Goal: Task Accomplishment & Management: Use online tool/utility

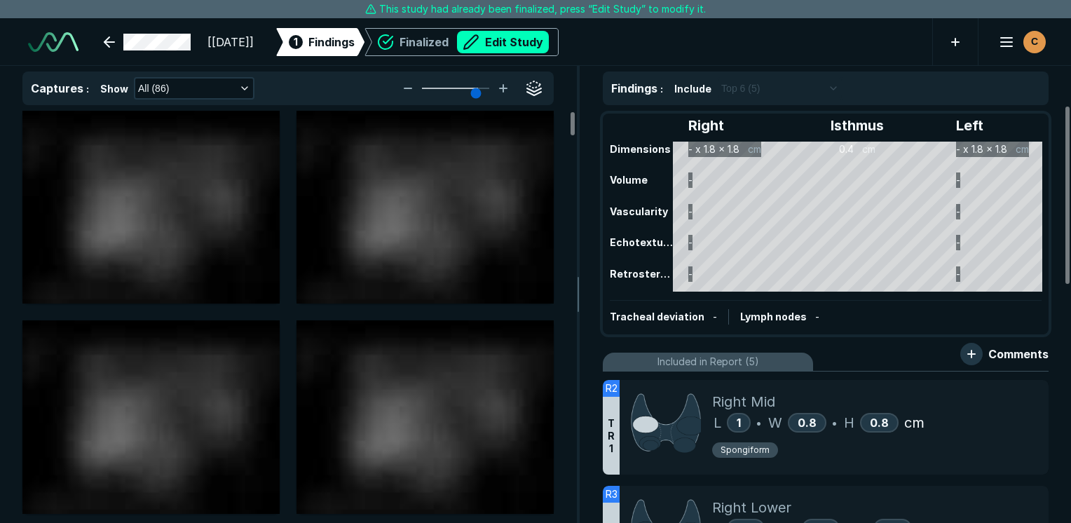
scroll to position [3828, 6619]
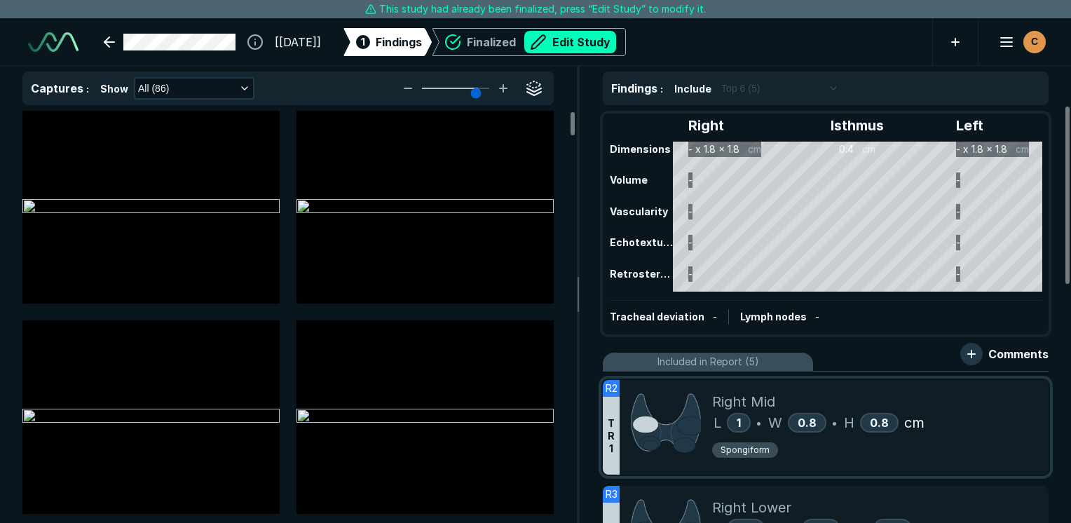
click at [911, 463] on div "Right Mid L 1 • W 0.8 • H 0.8 cm Spongiform" at bounding box center [874, 427] width 325 height 95
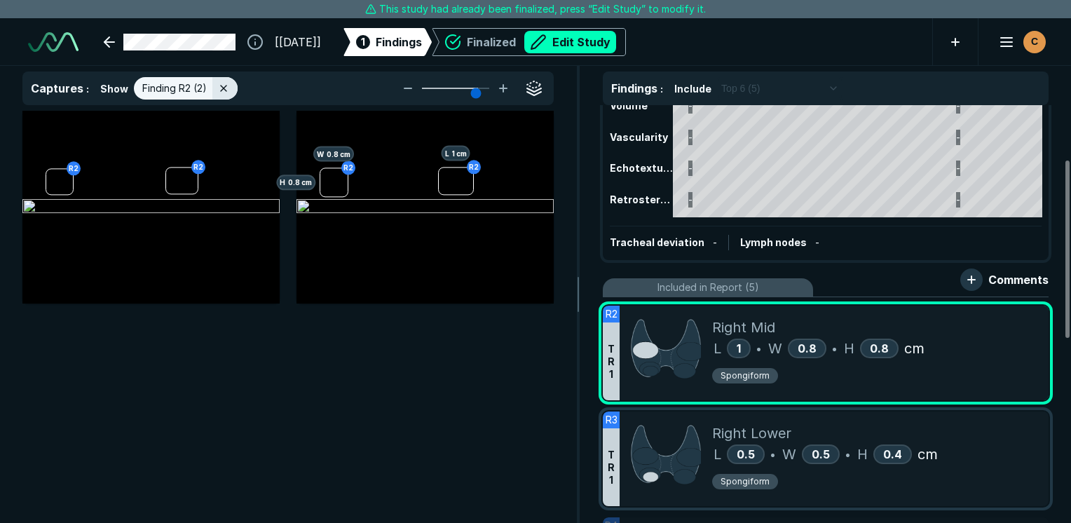
scroll to position [210, 0]
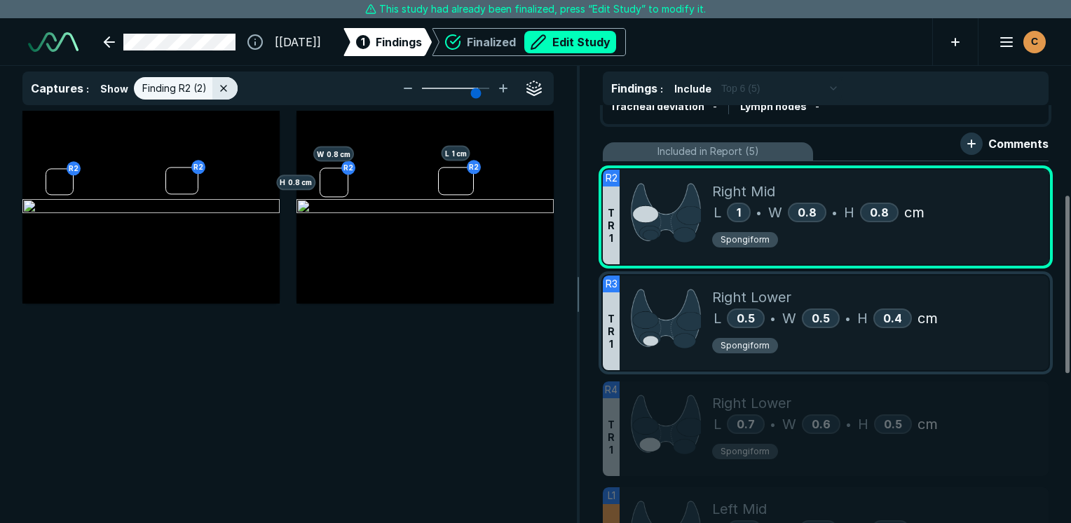
click at [978, 341] on div "Spongiform" at bounding box center [874, 348] width 325 height 22
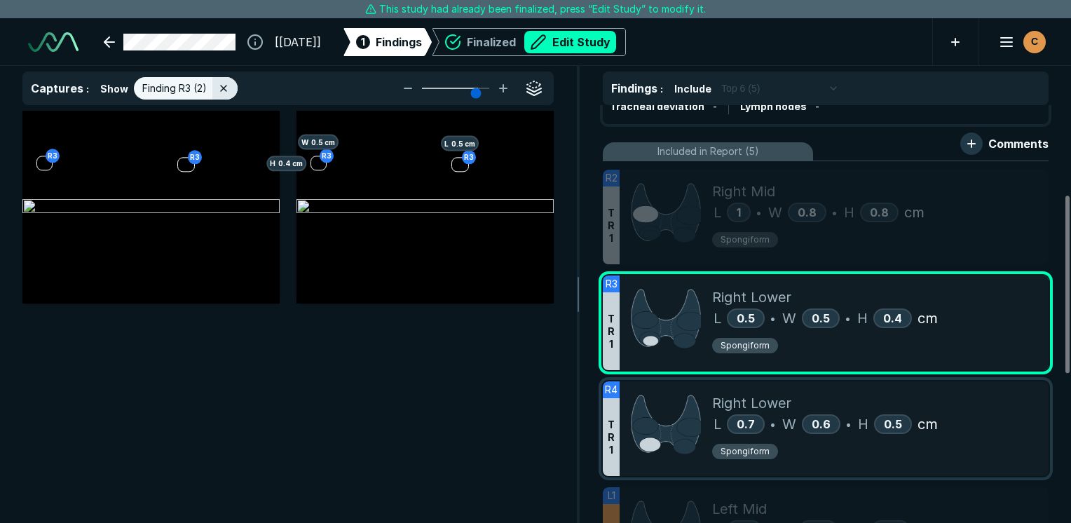
click at [1001, 422] on div "L 0.7 • W 0.6 • H 0.5 cm" at bounding box center [874, 423] width 325 height 21
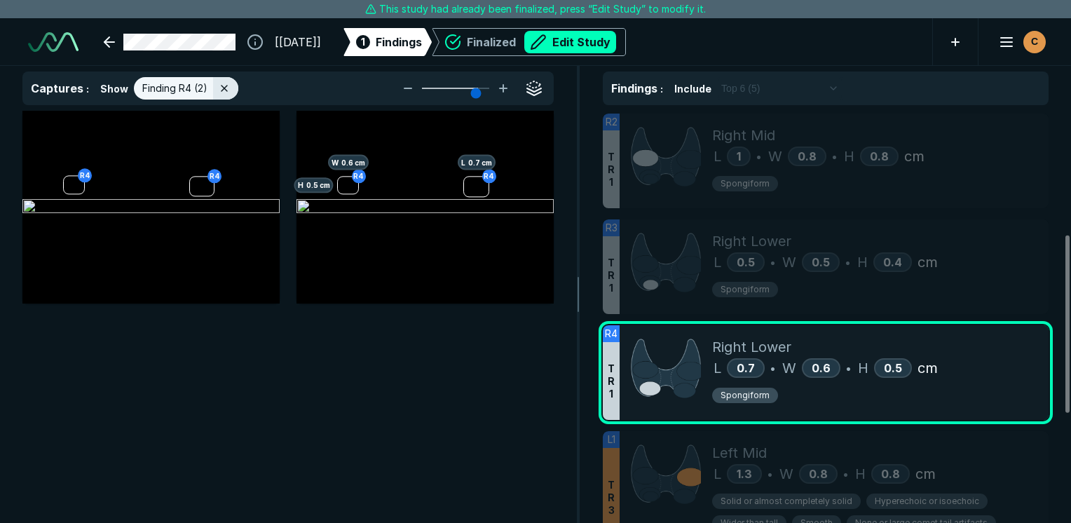
scroll to position [350, 0]
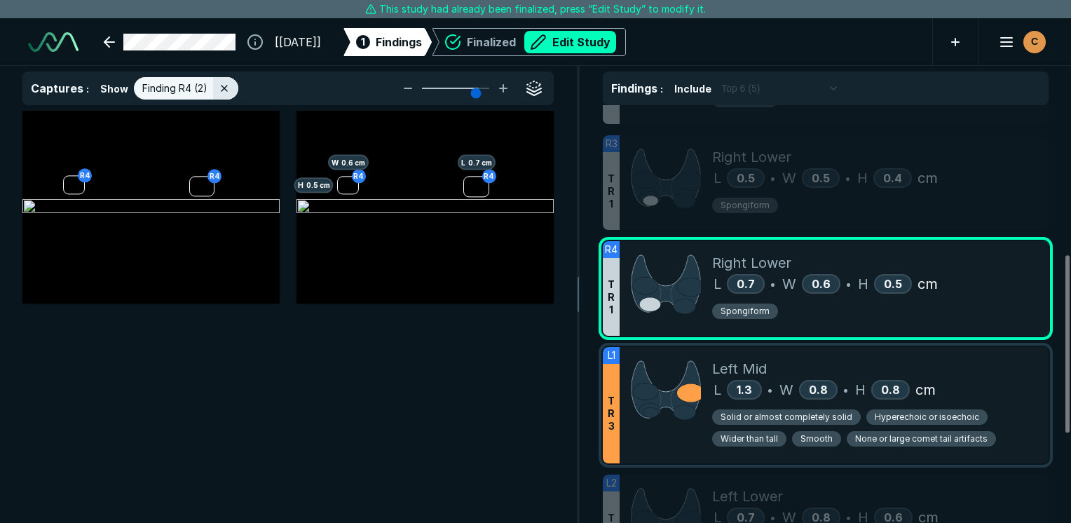
click at [1006, 412] on div "Solid or almost completely solid Hyperechoic or isoechoic Wider than tall Smoot…" at bounding box center [874, 430] width 325 height 43
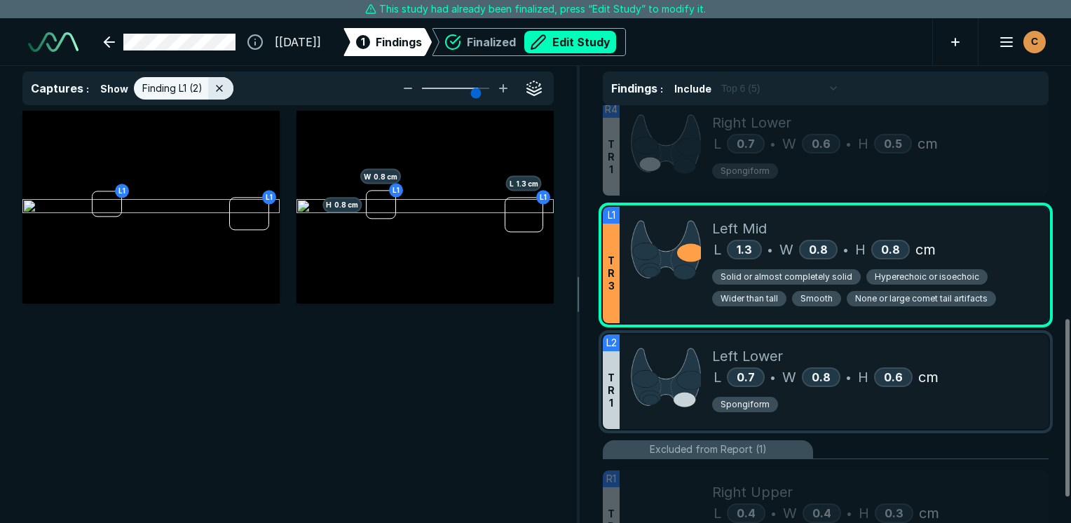
scroll to position [558, 0]
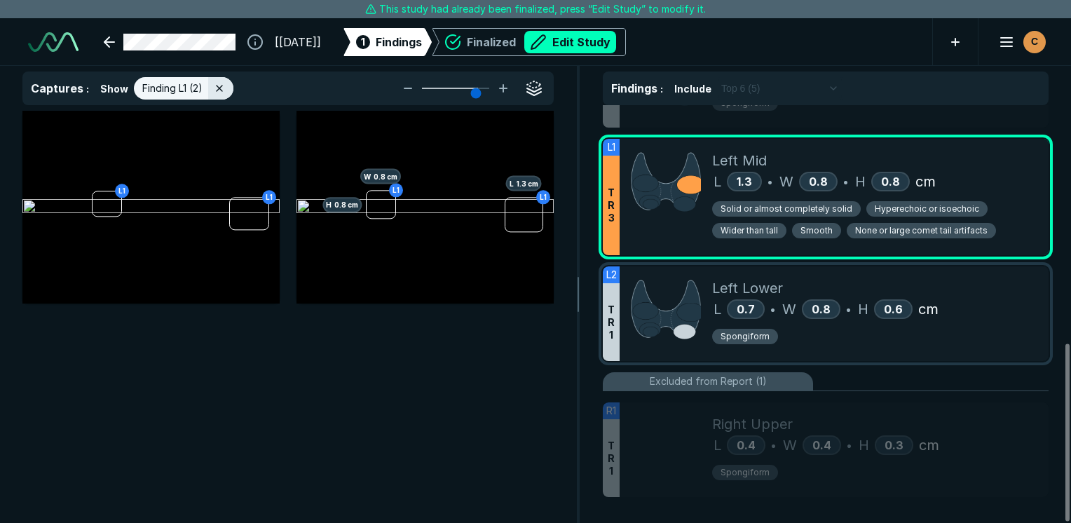
click at [1015, 353] on div "Left Lower L 0.7 • W 0.8 • H 0.6 cm Spongiform" at bounding box center [874, 313] width 325 height 95
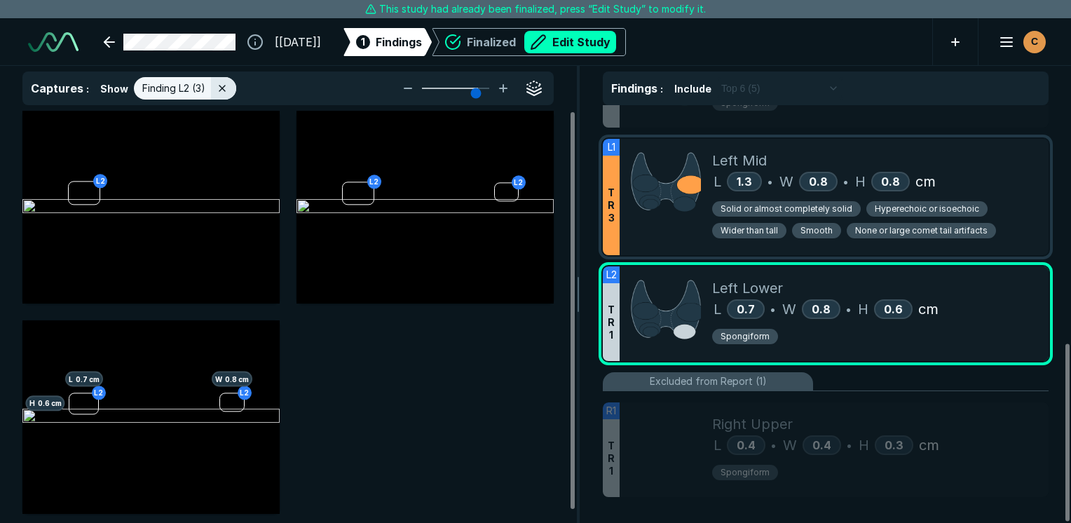
click at [1027, 201] on div "Solid or almost completely solid Hyperechoic or isoechoic Wider than tall Smoot…" at bounding box center [874, 221] width 325 height 43
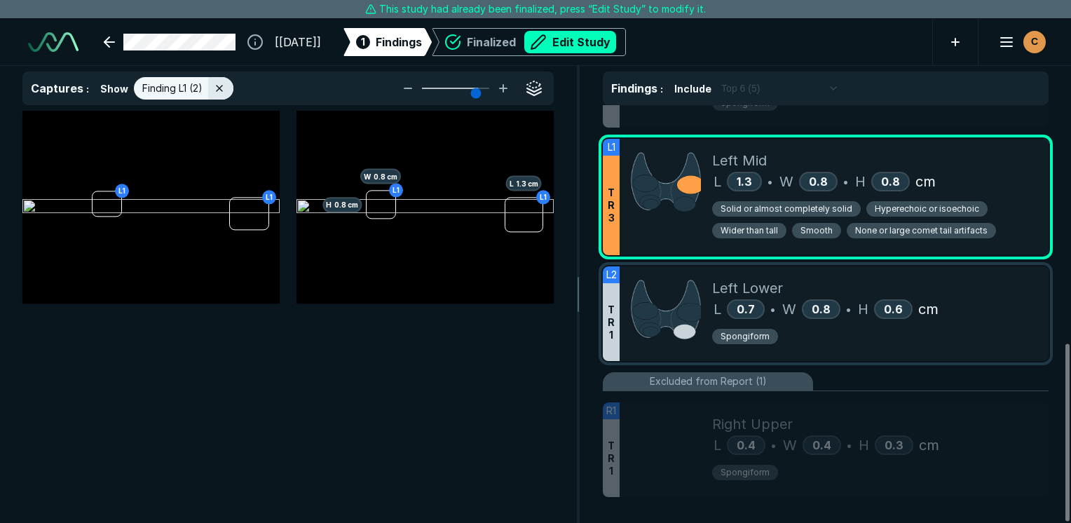
click at [1012, 354] on div "Left Lower L 0.7 • W 0.8 • H 0.6 cm Spongiform" at bounding box center [874, 313] width 325 height 95
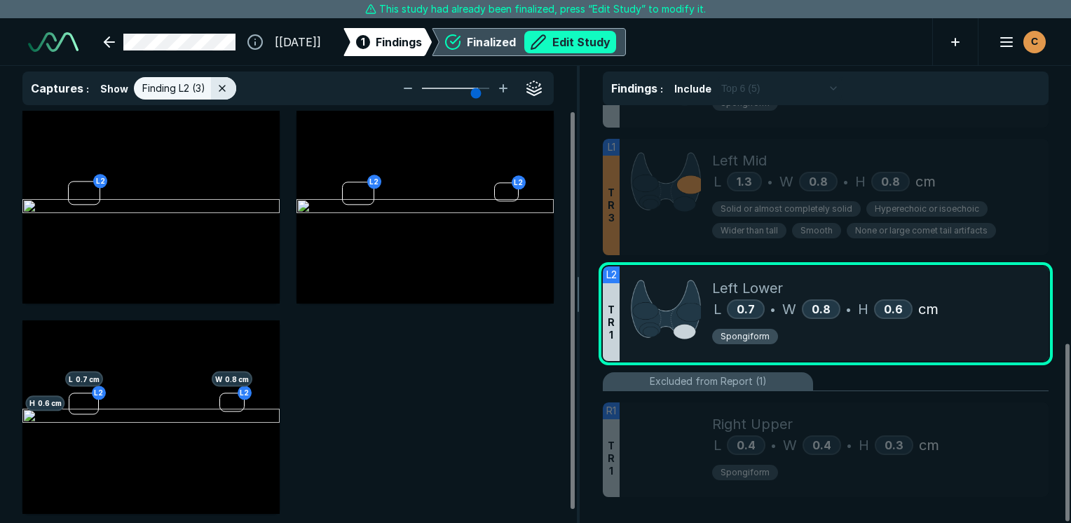
click at [611, 43] on button "Edit Study" at bounding box center [570, 42] width 92 height 22
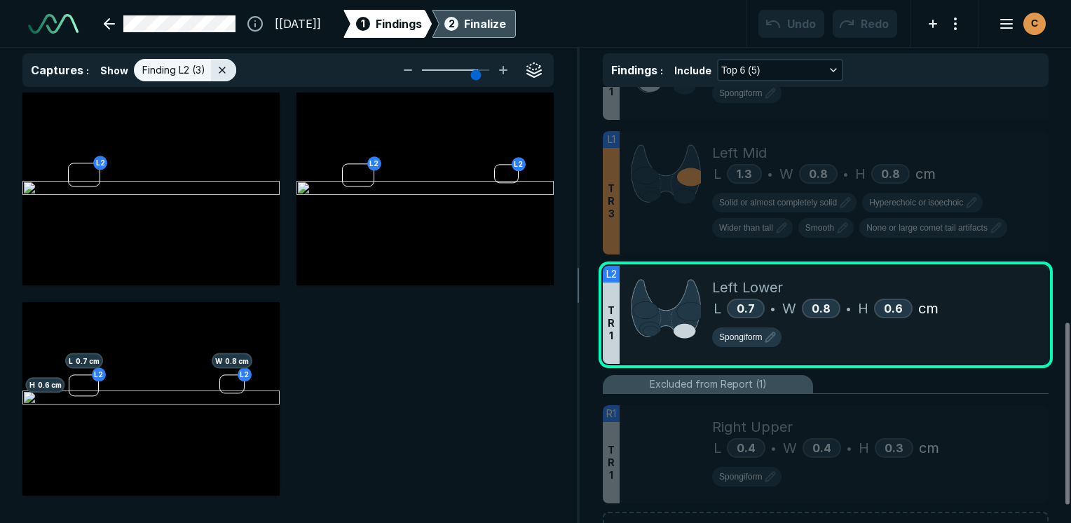
scroll to position [3909, 6619]
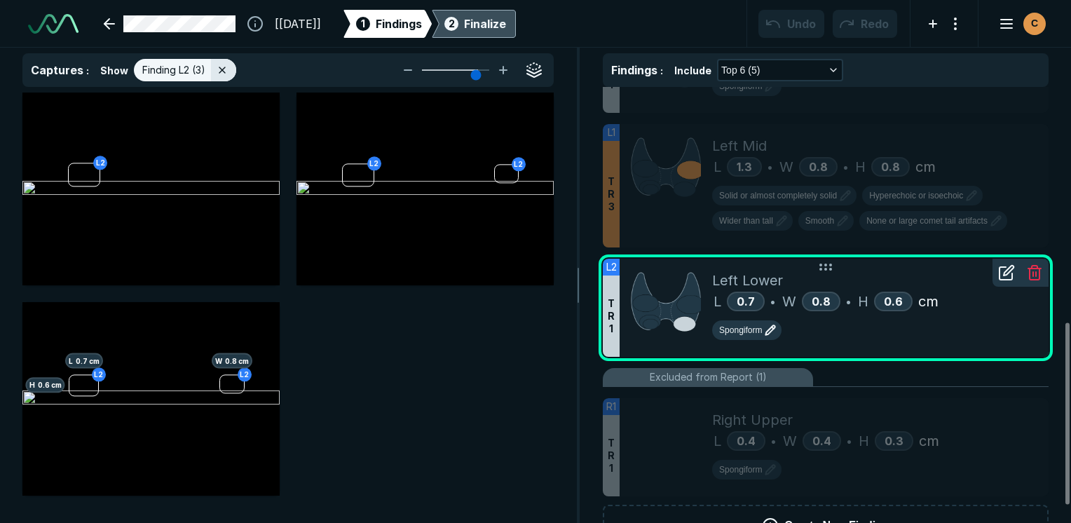
click at [771, 324] on icon "button" at bounding box center [770, 330] width 17 height 17
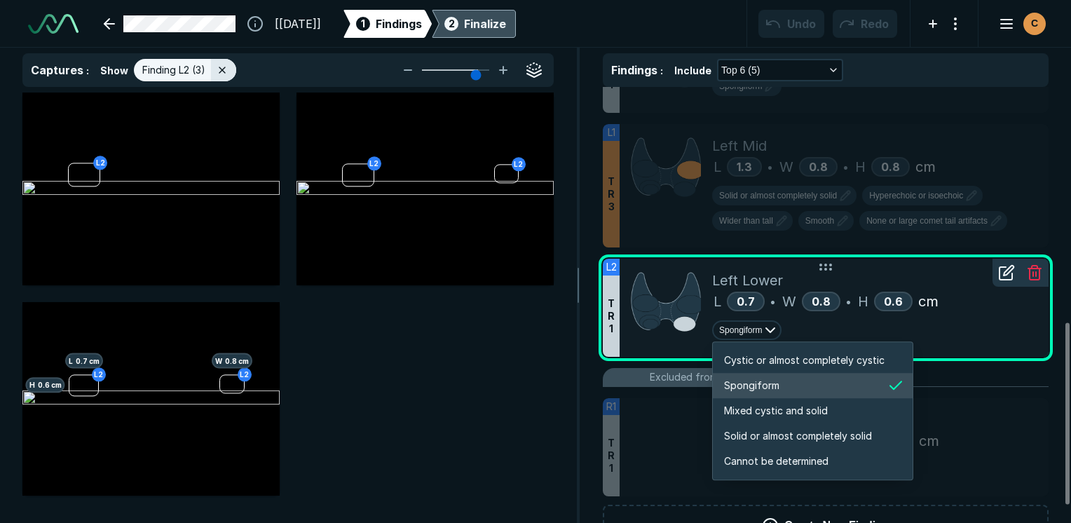
scroll to position [2338, 2691]
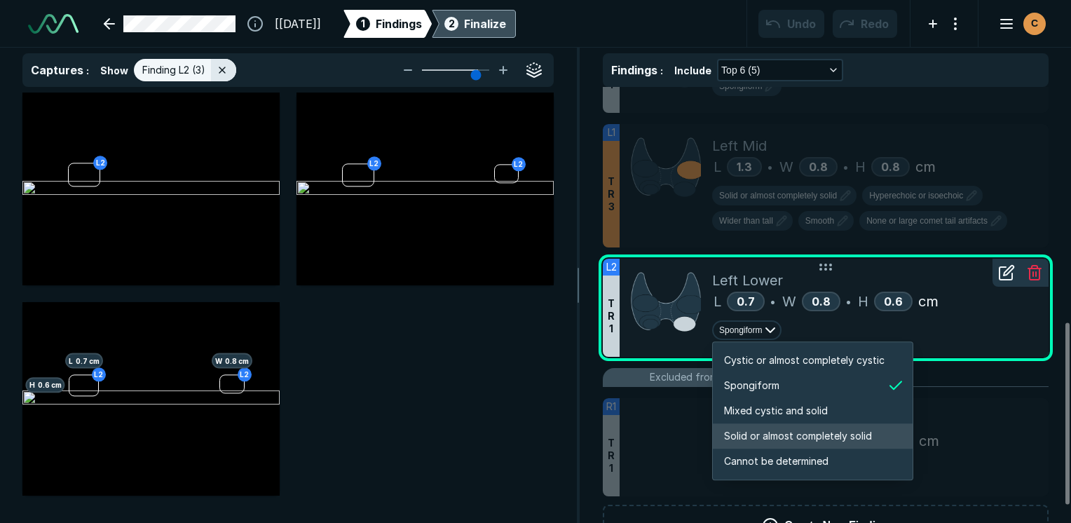
click at [802, 431] on span "Solid or almost completely solid" at bounding box center [798, 435] width 148 height 15
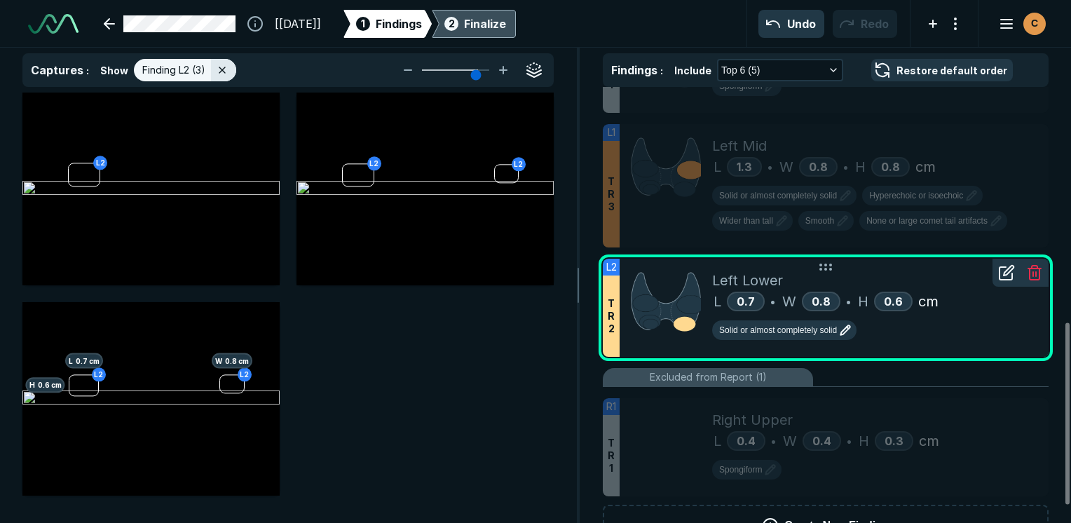
click at [1012, 267] on icon at bounding box center [1006, 272] width 17 height 17
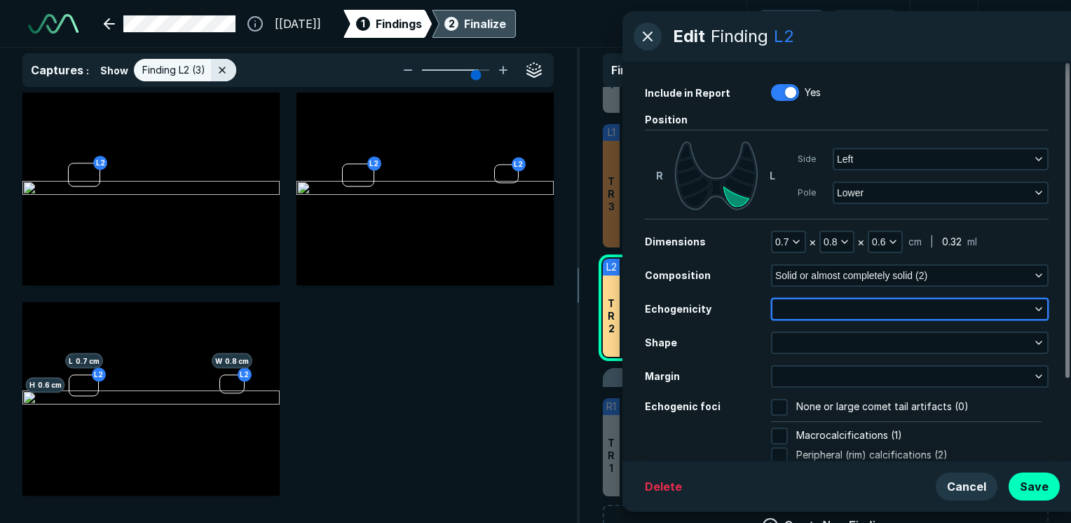
click at [1001, 308] on button "button" at bounding box center [909, 309] width 275 height 20
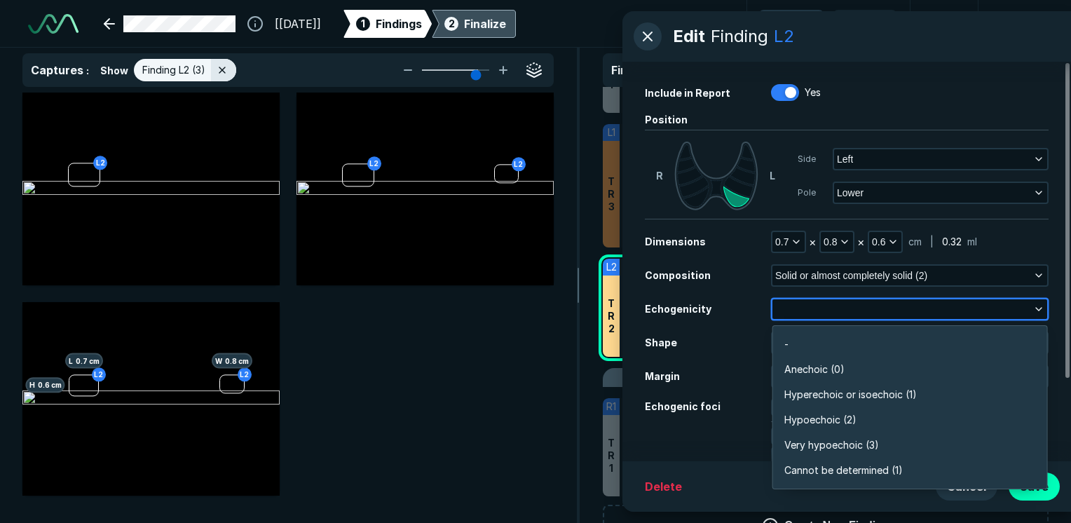
scroll to position [2451, 3034]
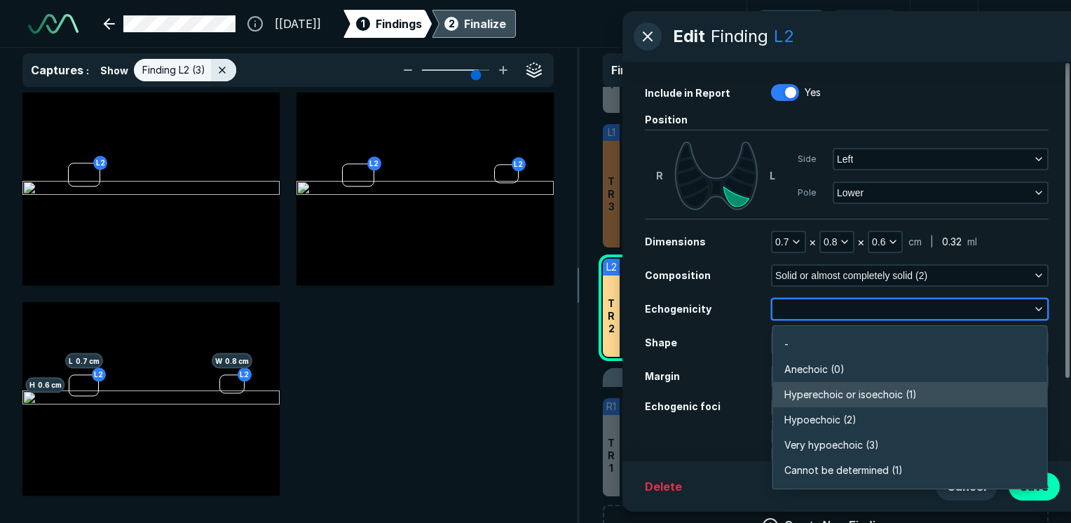
click at [938, 394] on li "Hyperechoic or isoechoic (1)" at bounding box center [910, 394] width 274 height 25
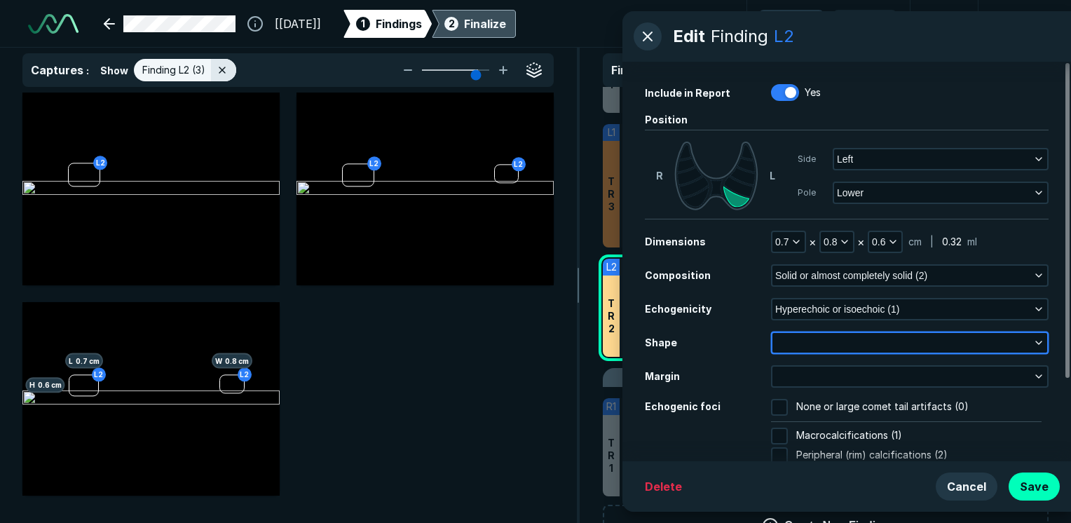
click at [1026, 347] on button "button" at bounding box center [909, 343] width 275 height 20
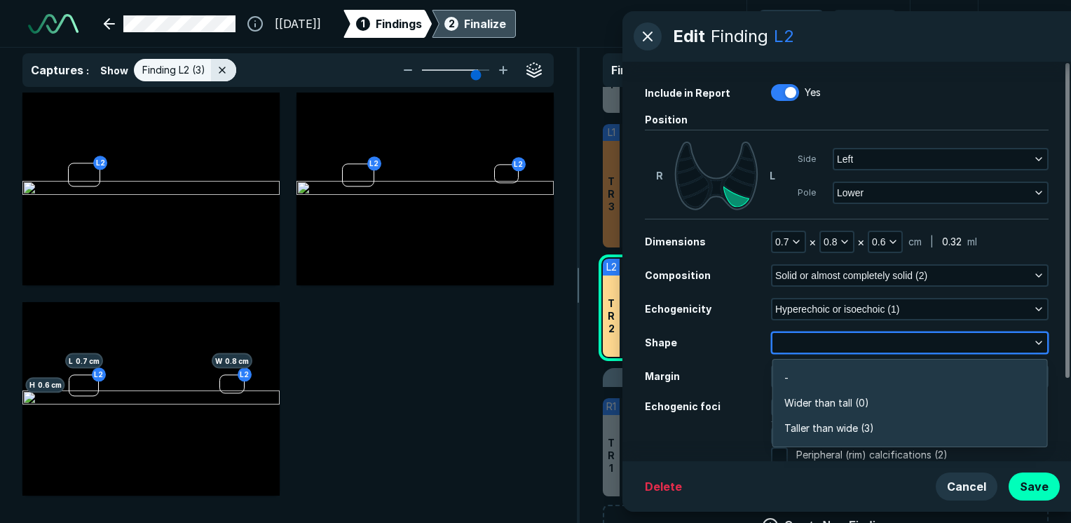
scroll to position [2111, 3034]
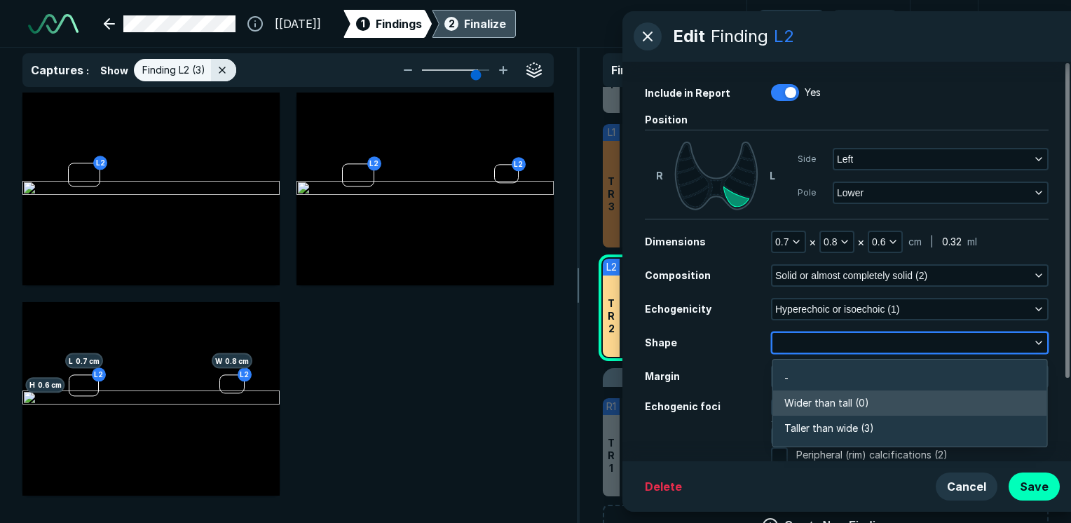
click at [906, 404] on li "Wider than tall (0)" at bounding box center [910, 402] width 274 height 25
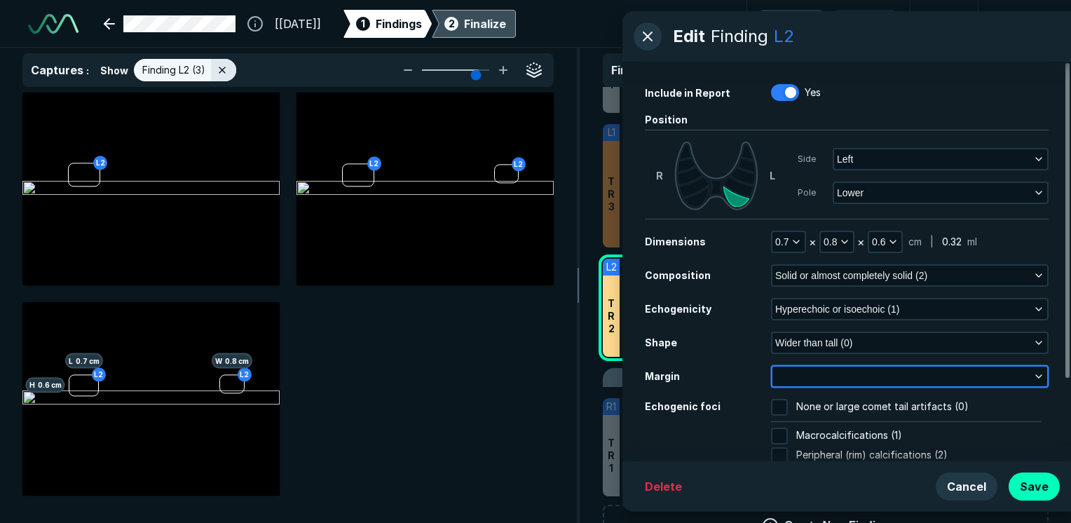
click at [892, 380] on button "button" at bounding box center [909, 376] width 275 height 20
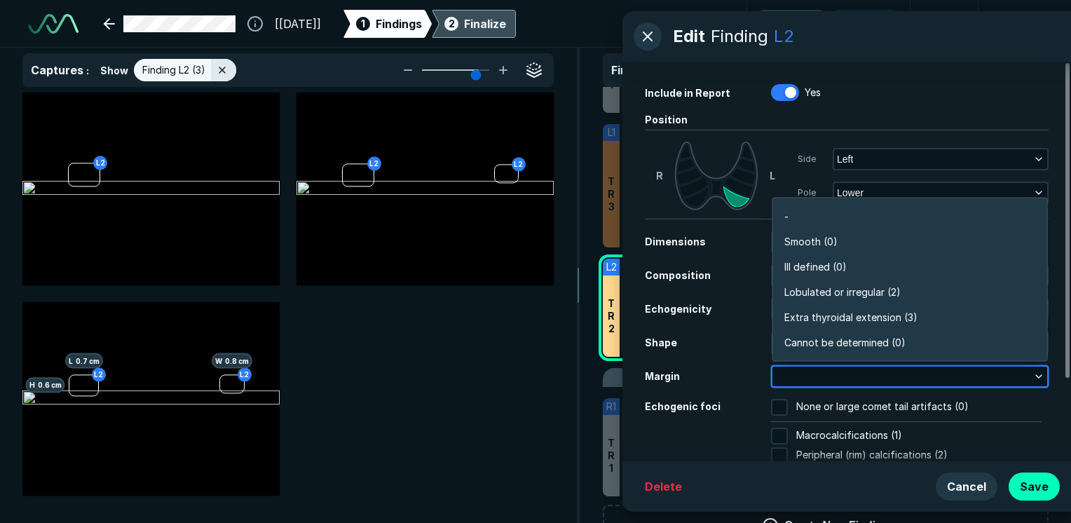
scroll to position [2451, 3034]
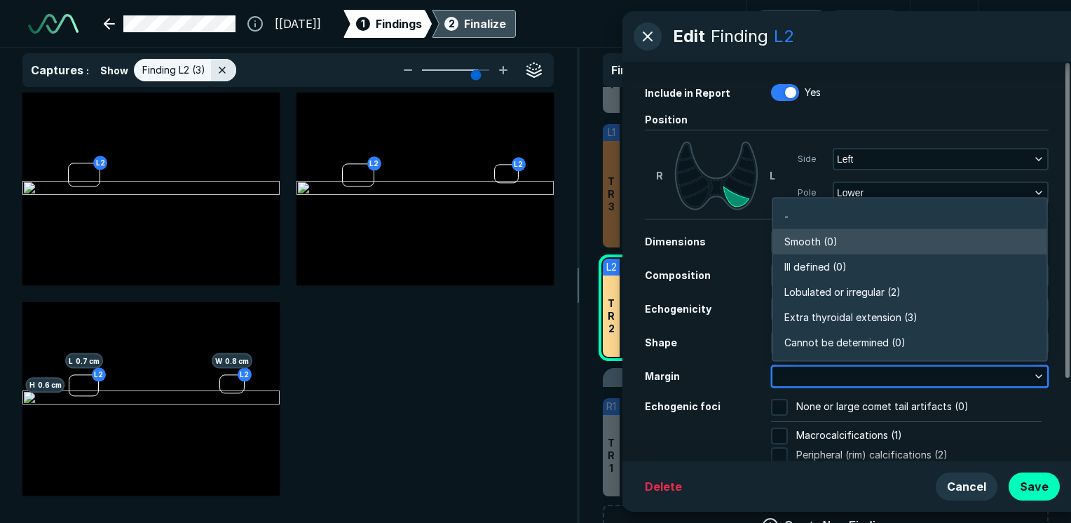
click at [894, 240] on li "Smooth (0)" at bounding box center [910, 241] width 274 height 25
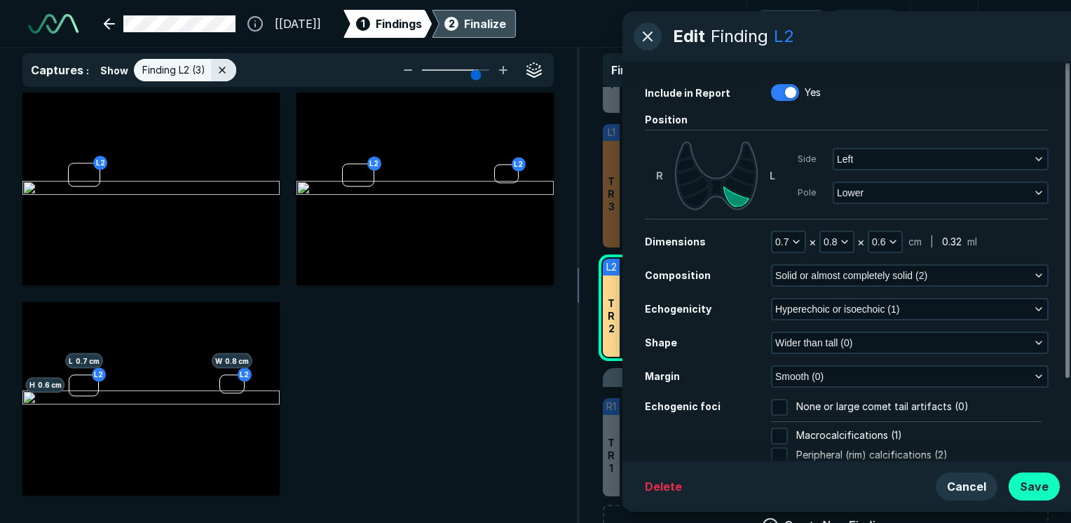
click at [1023, 493] on button "Save" at bounding box center [1033, 486] width 51 height 28
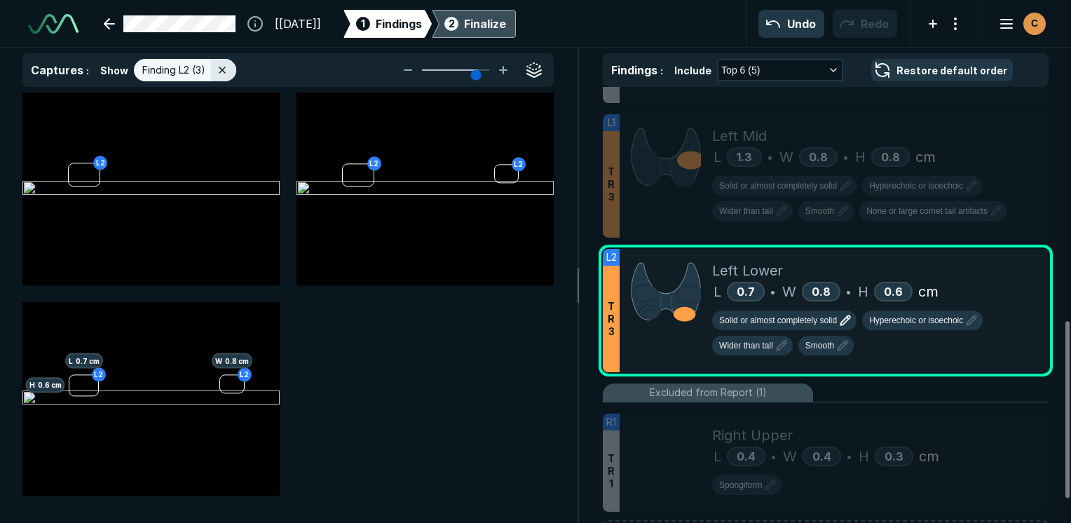
scroll to position [491, 0]
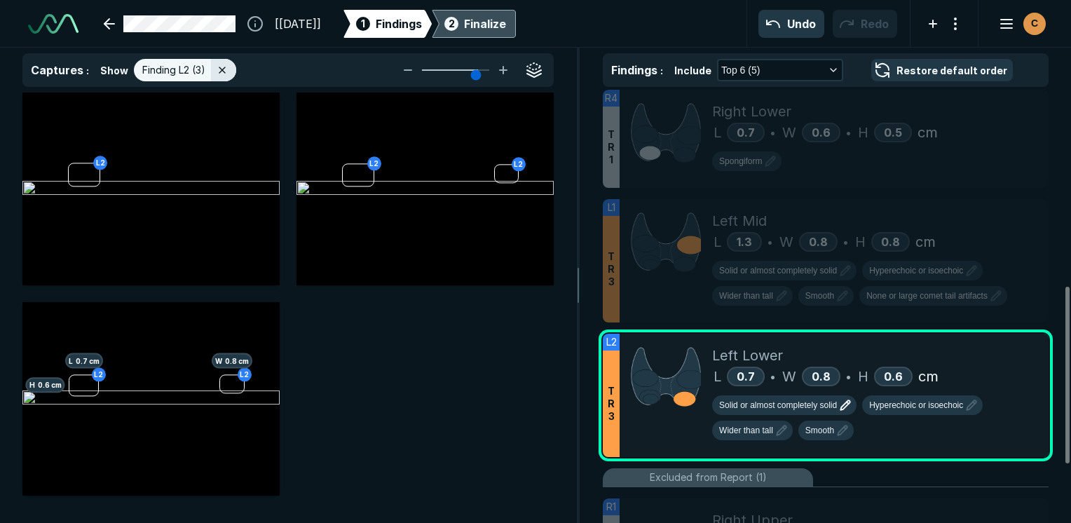
click at [506, 21] on div "Finalize" at bounding box center [485, 23] width 42 height 17
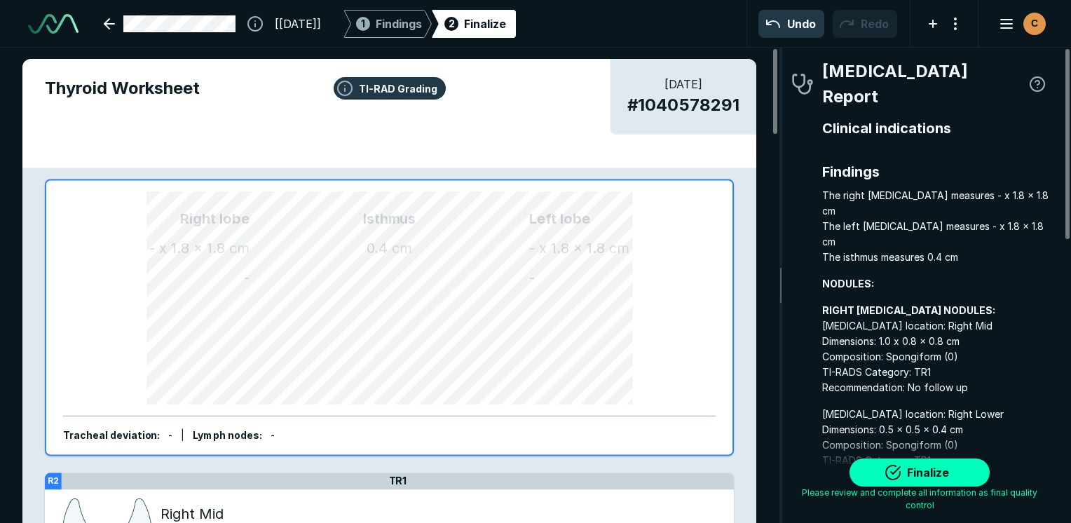
scroll to position [3859, 2935]
click at [947, 469] on button "Finalize" at bounding box center [919, 472] width 140 height 28
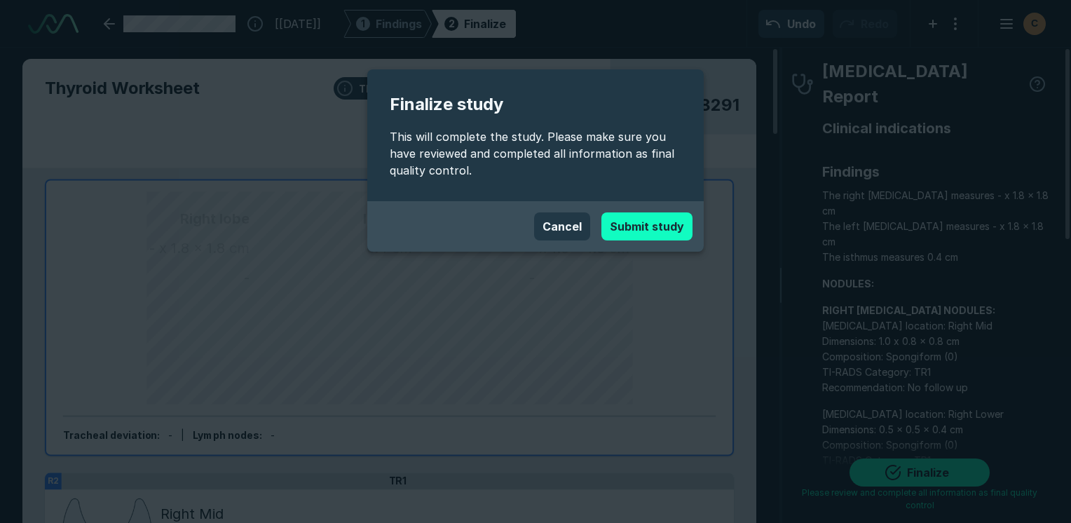
click at [610, 233] on button "Submit study" at bounding box center [646, 226] width 91 height 28
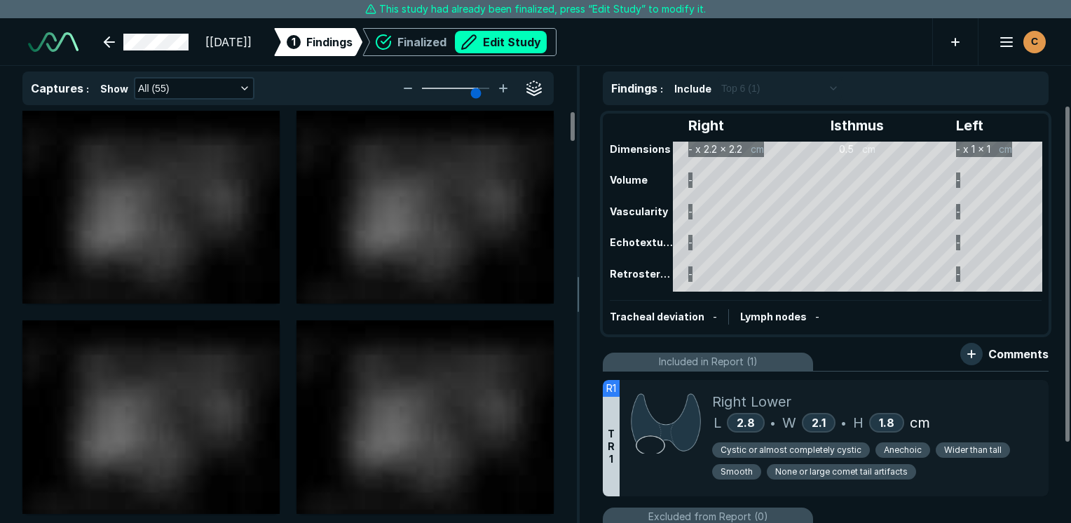
scroll to position [3828, 6619]
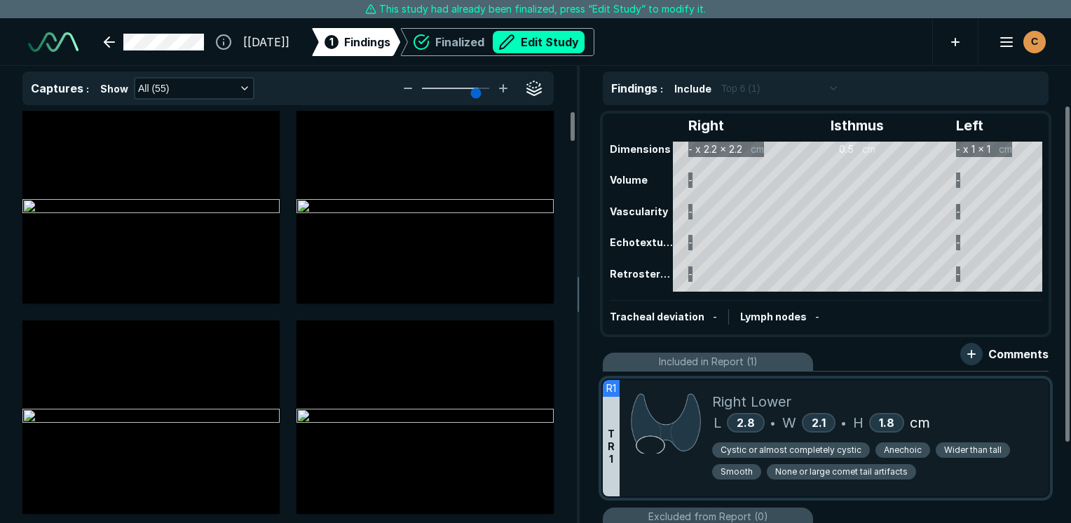
click at [1029, 419] on div "L 2.8 • W 2.1 • H 1.8 cm" at bounding box center [874, 422] width 325 height 21
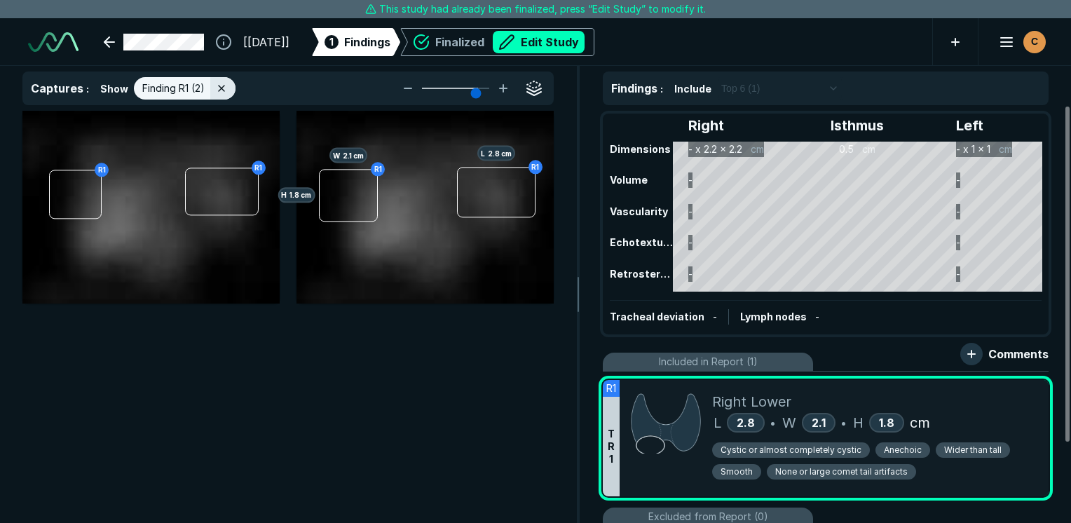
scroll to position [3503, 4169]
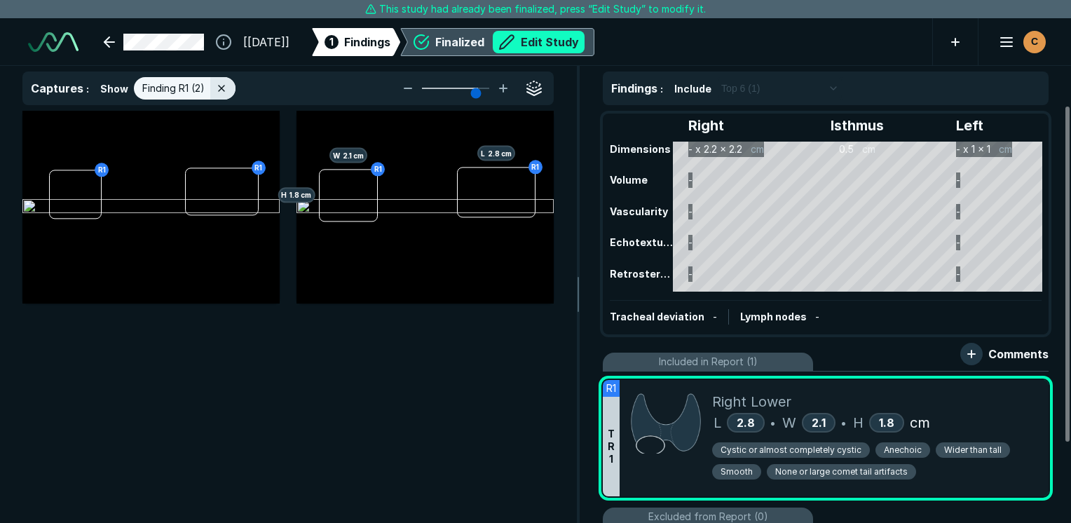
click at [575, 44] on button "Edit Study" at bounding box center [539, 42] width 92 height 22
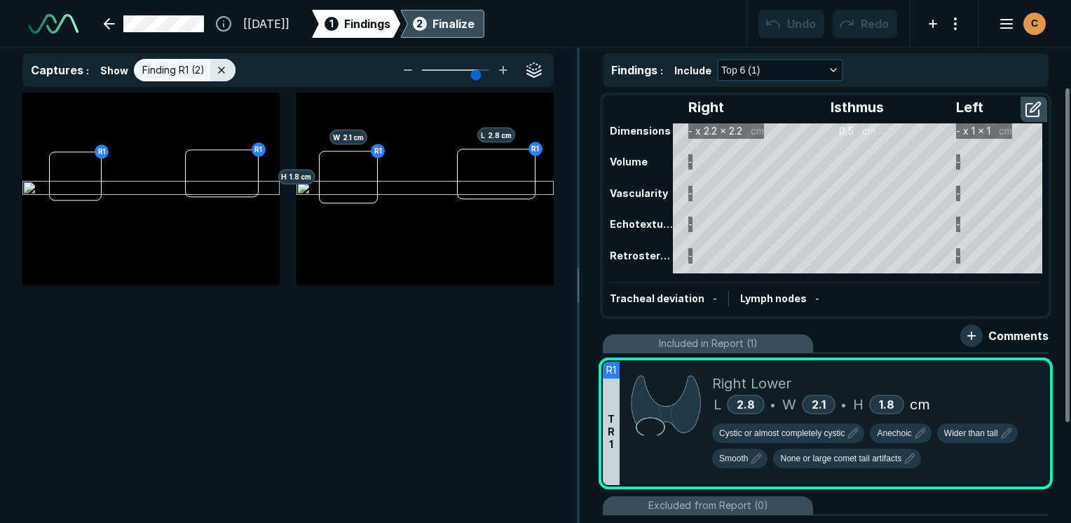
scroll to position [3909, 6619]
click at [851, 430] on icon "button" at bounding box center [853, 433] width 9 height 9
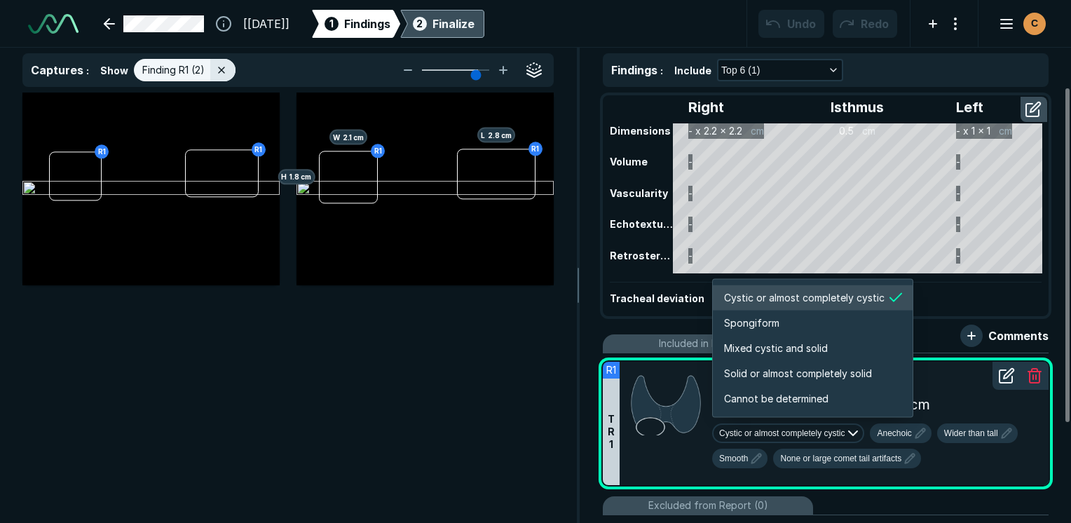
scroll to position [2338, 2691]
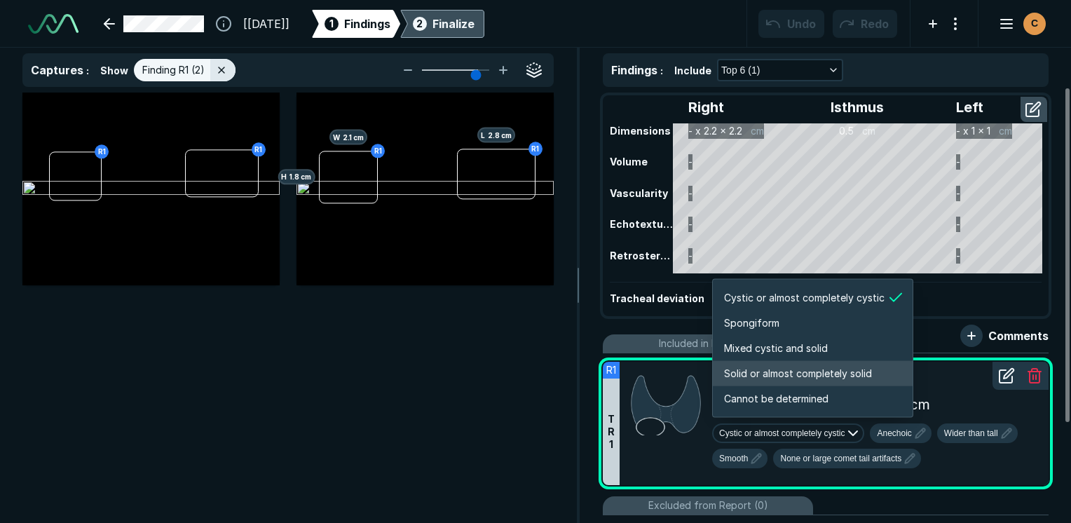
click at [783, 371] on span "Solid or almost completely solid" at bounding box center [798, 373] width 148 height 15
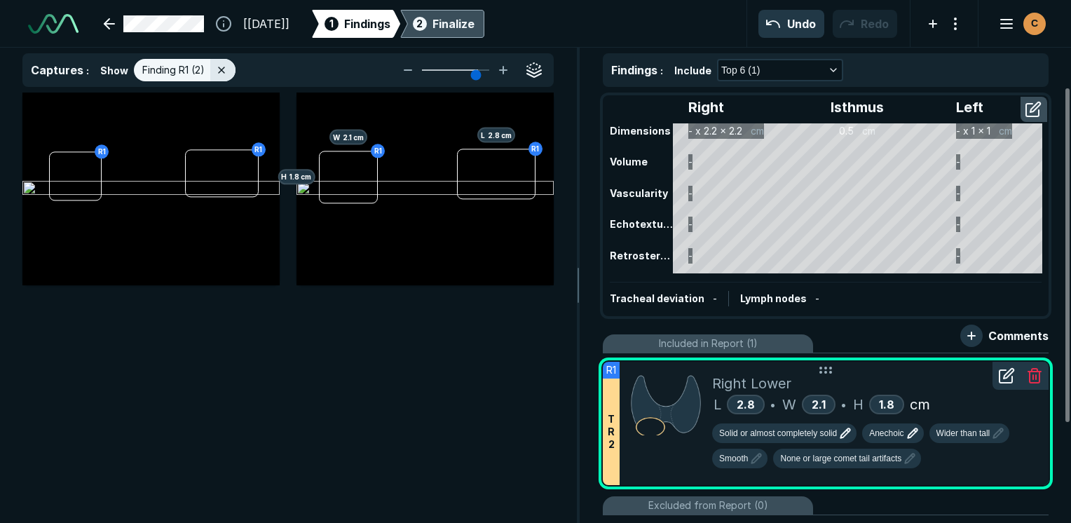
click at [904, 438] on icon "button" at bounding box center [912, 433] width 17 height 17
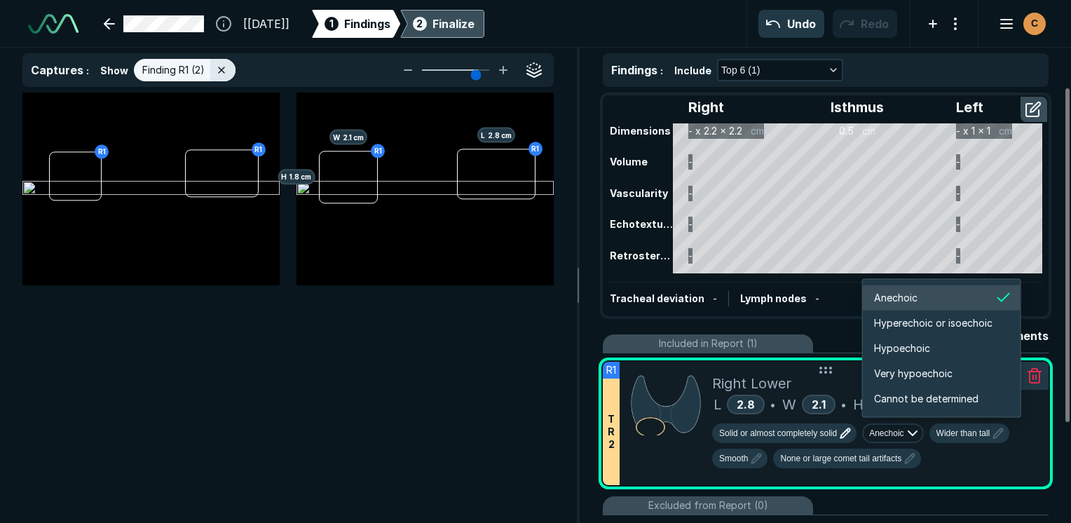
scroll to position [2338, 2511]
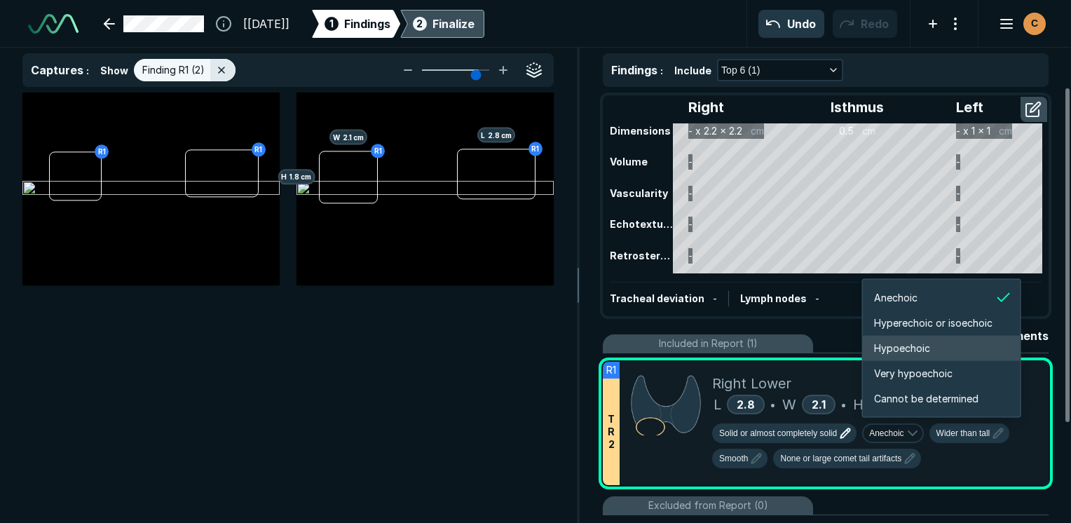
click at [914, 351] on span "Hypoechoic" at bounding box center [902, 348] width 56 height 15
